Goal: Task Accomplishment & Management: Manage account settings

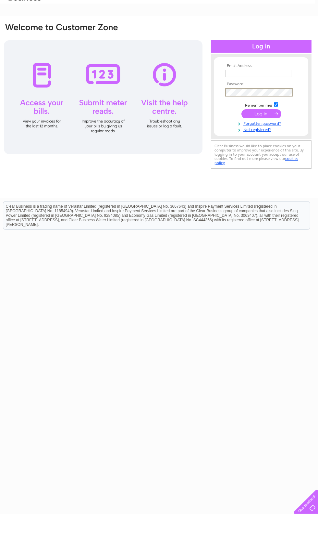
scroll to position [0, 3]
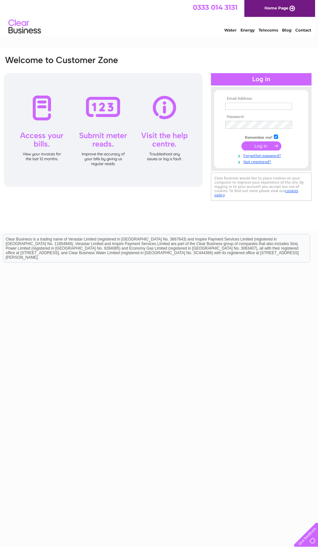
click at [265, 106] on input "text" at bounding box center [258, 106] width 67 height 7
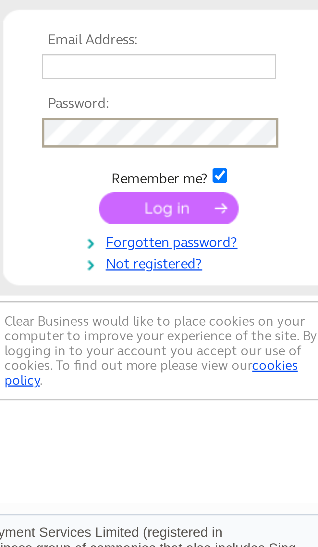
click at [225, 103] on input "text" at bounding box center [258, 106] width 67 height 7
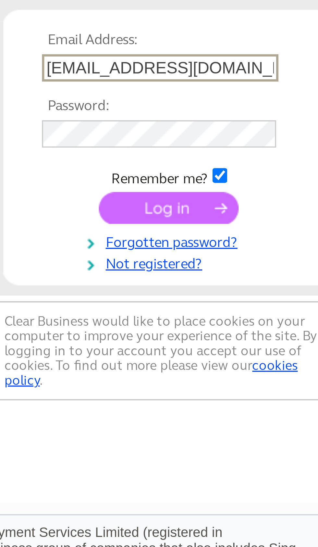
type input "Kingsclerecharities4@mail.com"
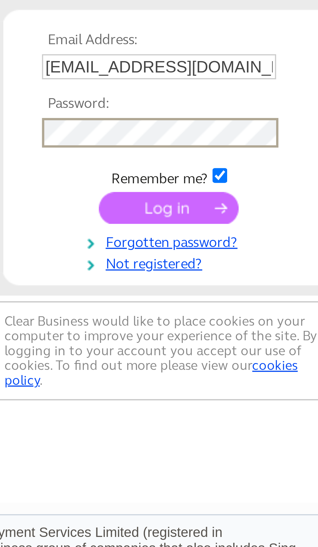
click at [242, 142] on input "submit" at bounding box center [262, 146] width 40 height 9
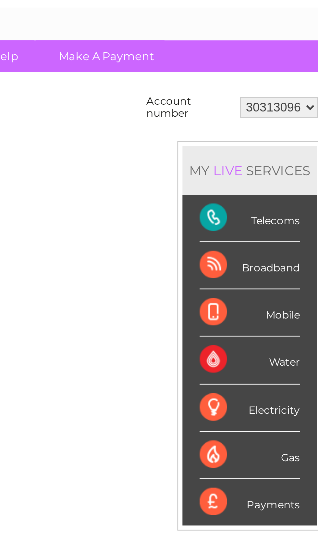
click at [269, 107] on div "Telecoms" at bounding box center [288, 116] width 38 height 18
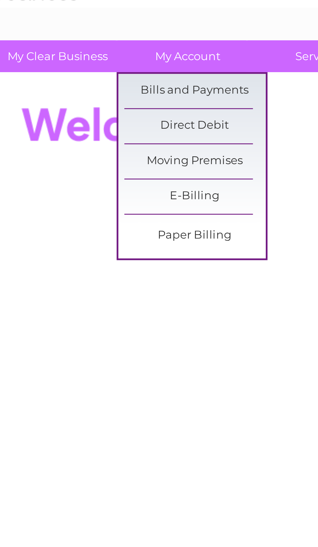
click at [80, 61] on link "Bills and Payments" at bounding box center [88, 67] width 54 height 13
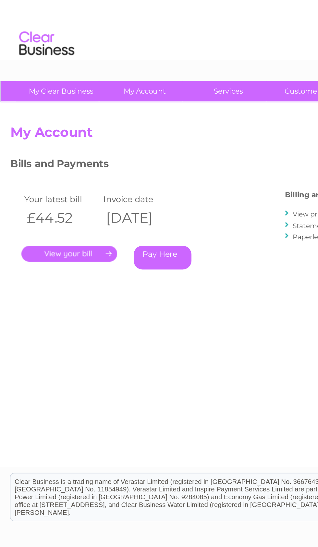
click at [42, 147] on link "." at bounding box center [41, 150] width 57 height 9
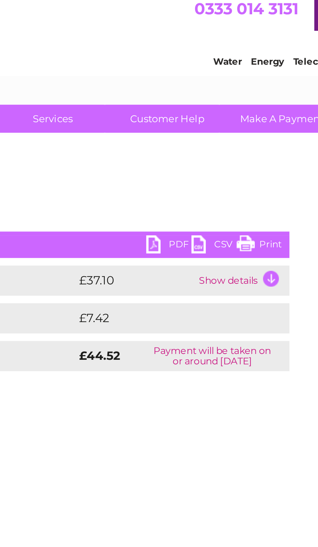
click at [196, 123] on td "Show details" at bounding box center [216, 124] width 41 height 13
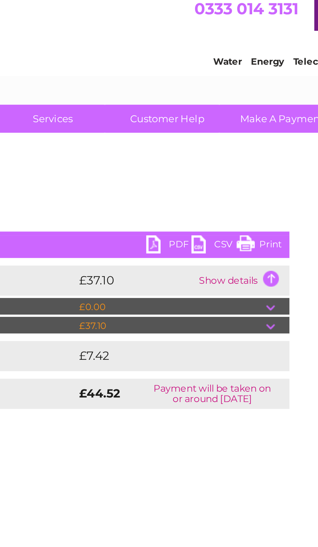
click at [214, 109] on link "Print" at bounding box center [223, 109] width 19 height 9
click at [175, 107] on link "PDF" at bounding box center [184, 109] width 19 height 9
click at [175, 110] on link "PDF" at bounding box center [184, 109] width 19 height 9
click at [175, 105] on link "PDF" at bounding box center [184, 109] width 19 height 9
